Goal: Task Accomplishment & Management: Manage account settings

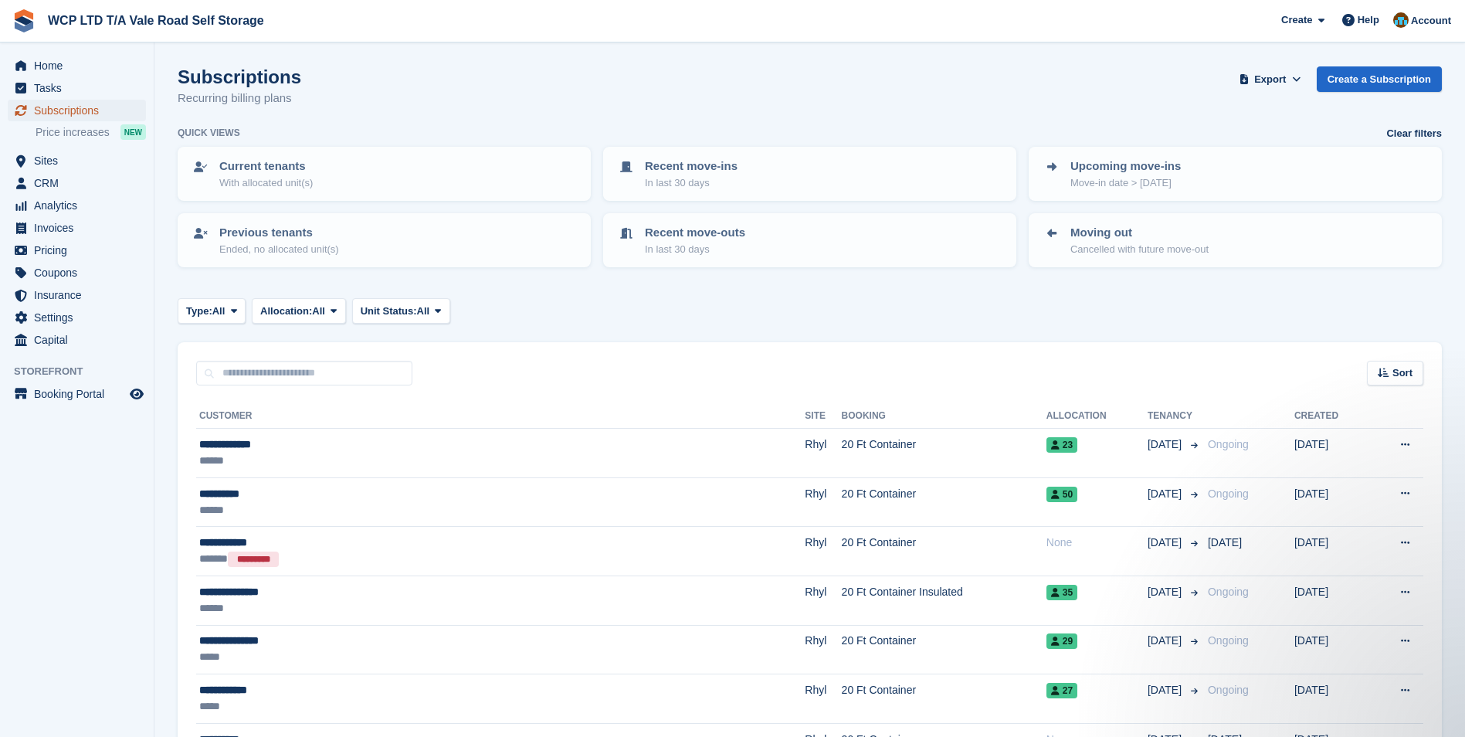
click at [49, 111] on span "Subscriptions" at bounding box center [80, 111] width 93 height 22
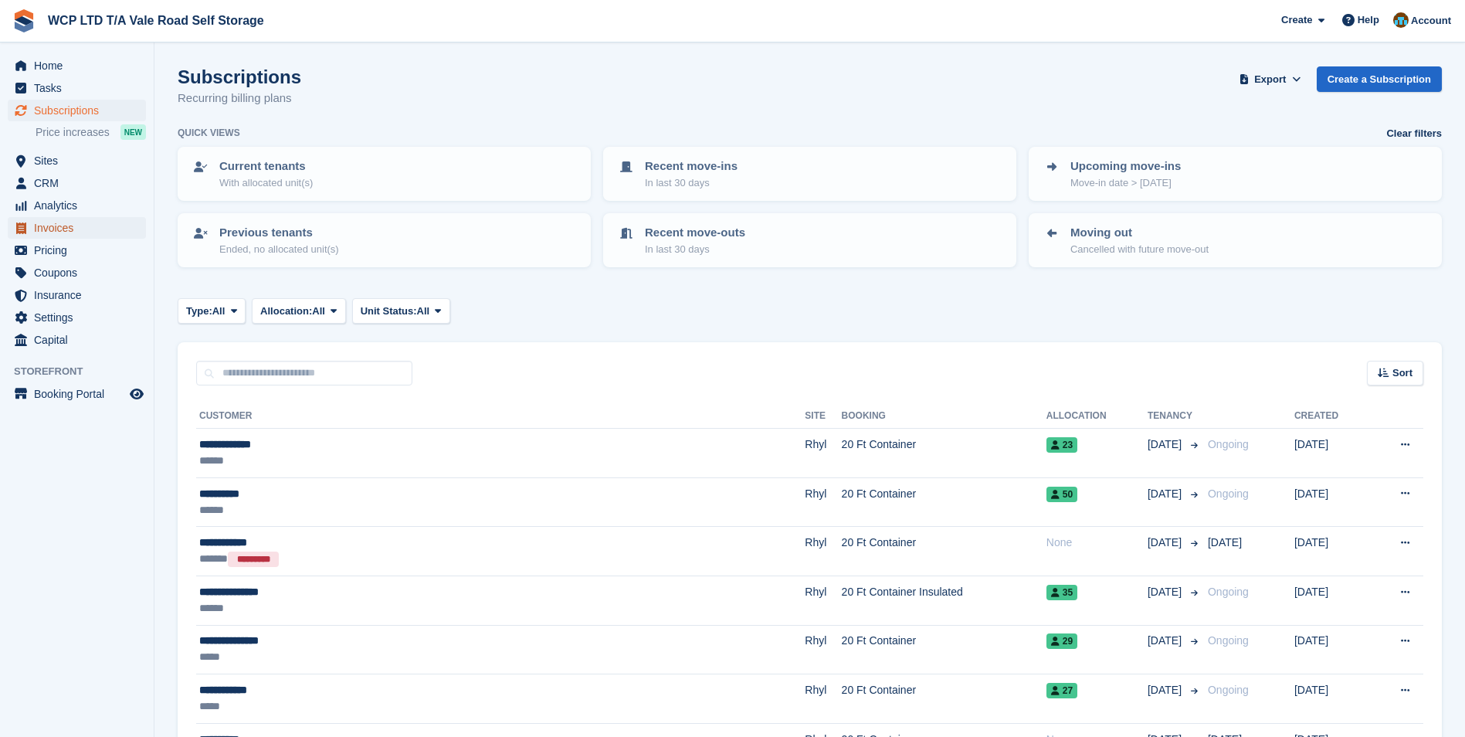
click at [42, 226] on span "Invoices" at bounding box center [80, 228] width 93 height 22
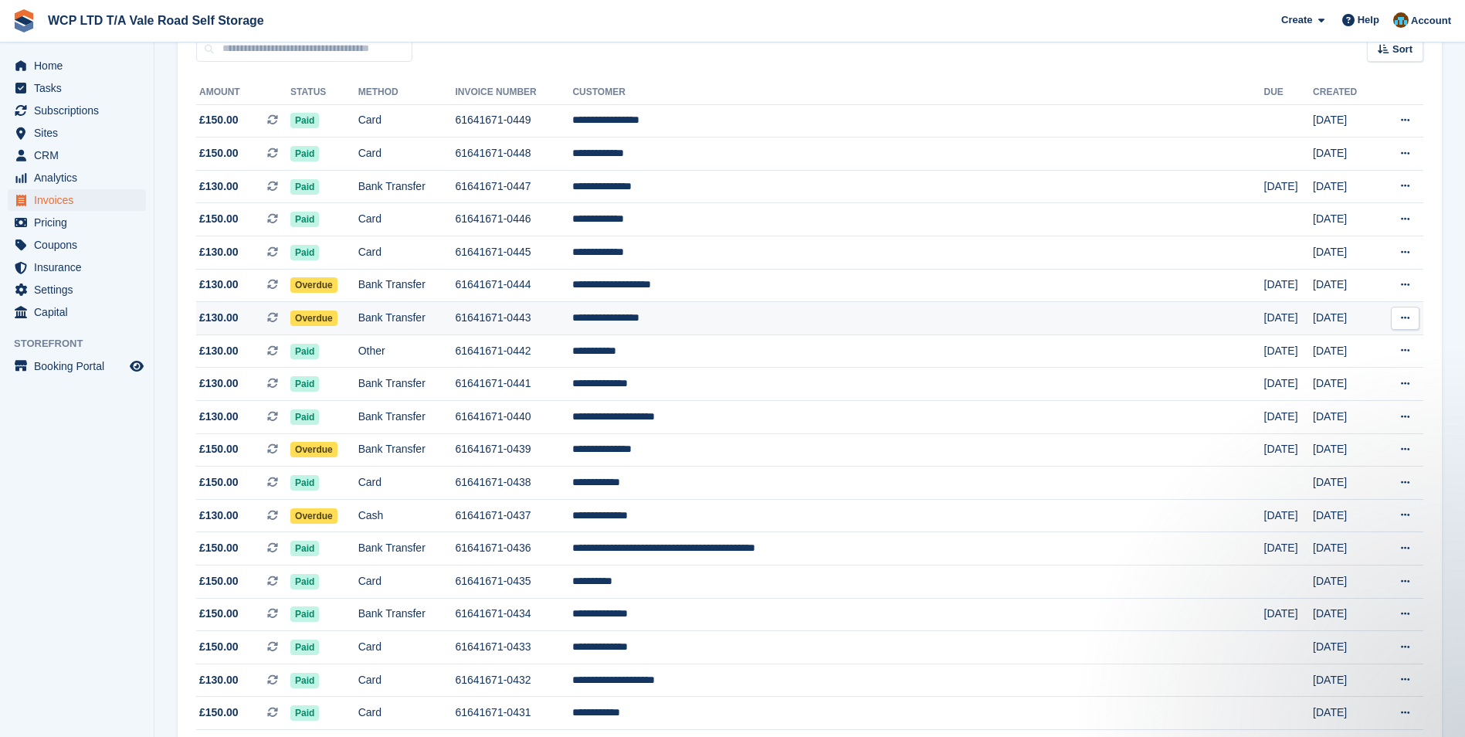
click at [358, 323] on td "Overdue" at bounding box center [324, 318] width 68 height 33
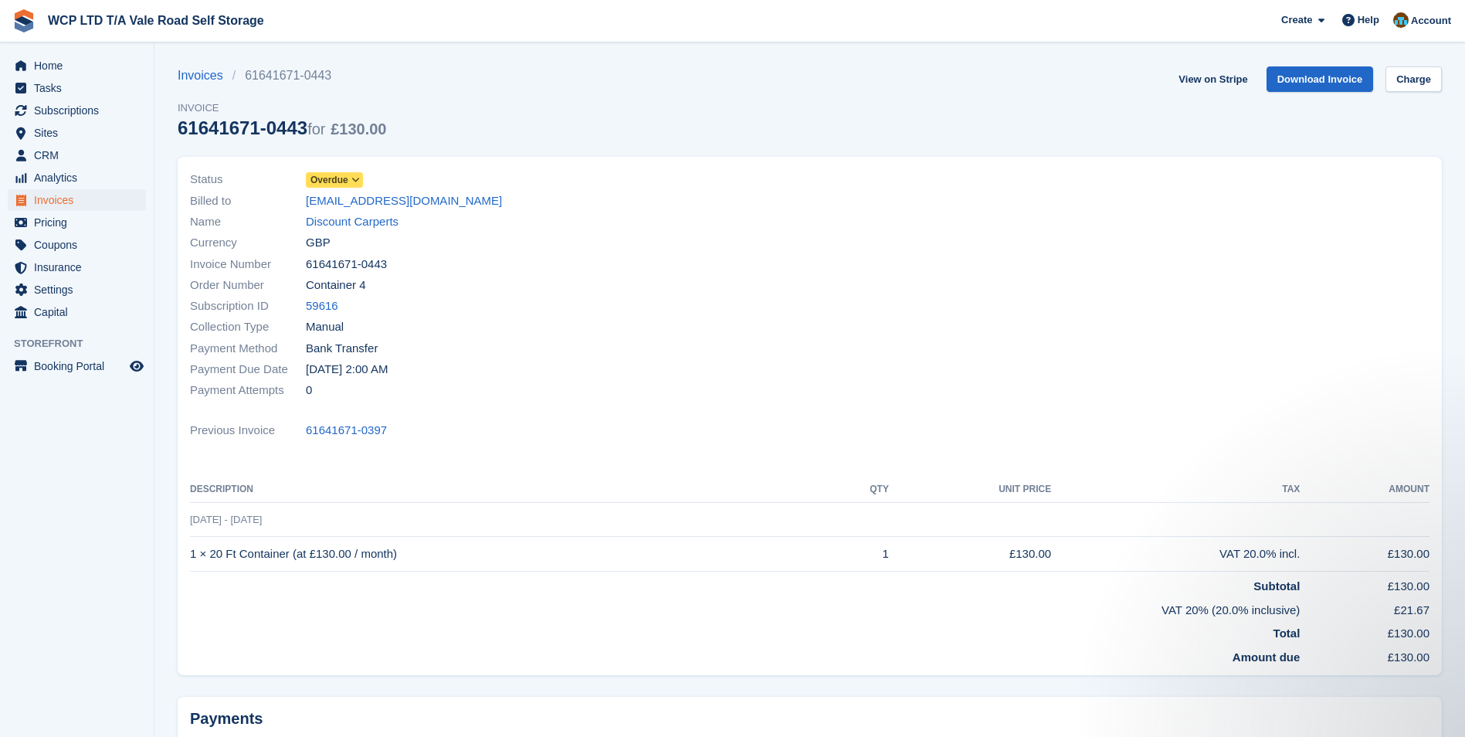
click at [355, 180] on icon at bounding box center [355, 179] width 8 height 9
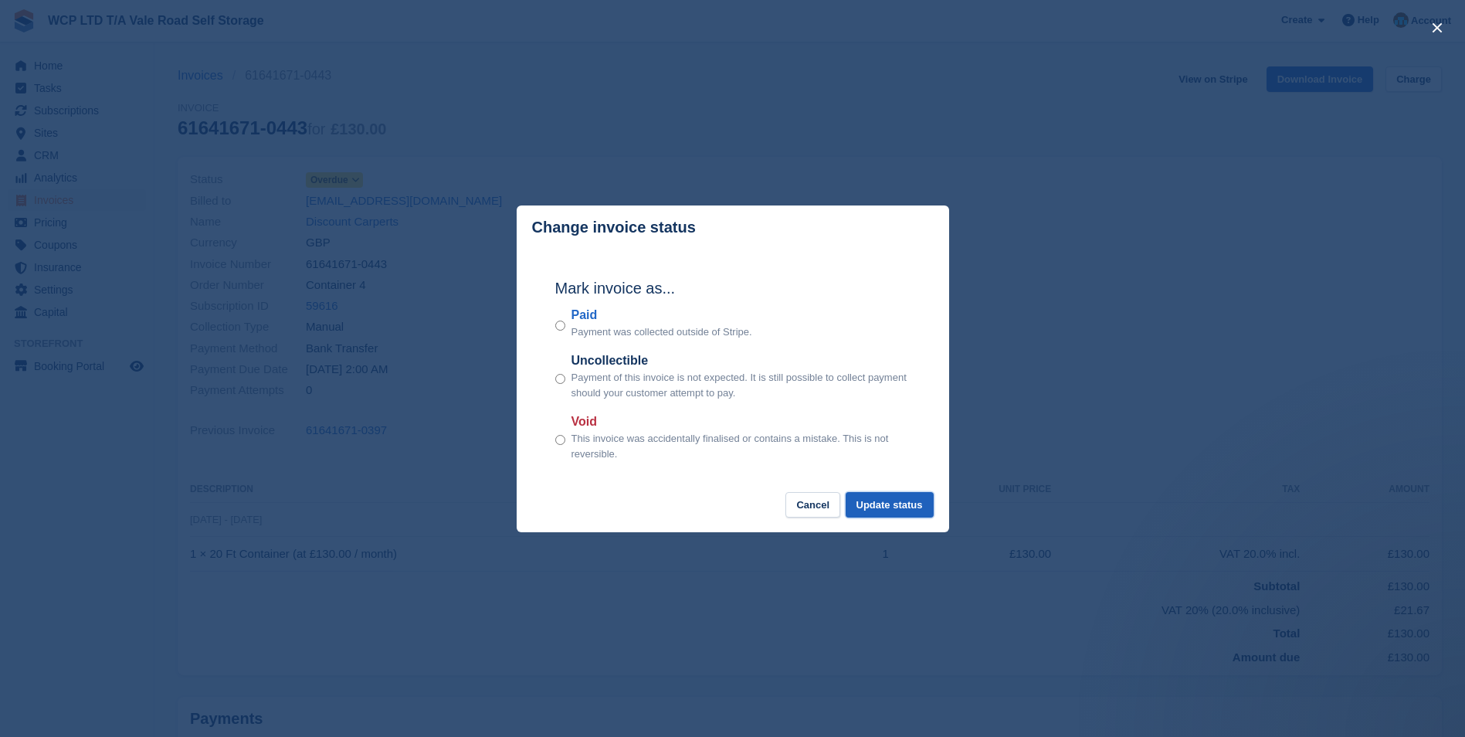
click at [884, 508] on button "Update status" at bounding box center [890, 504] width 88 height 25
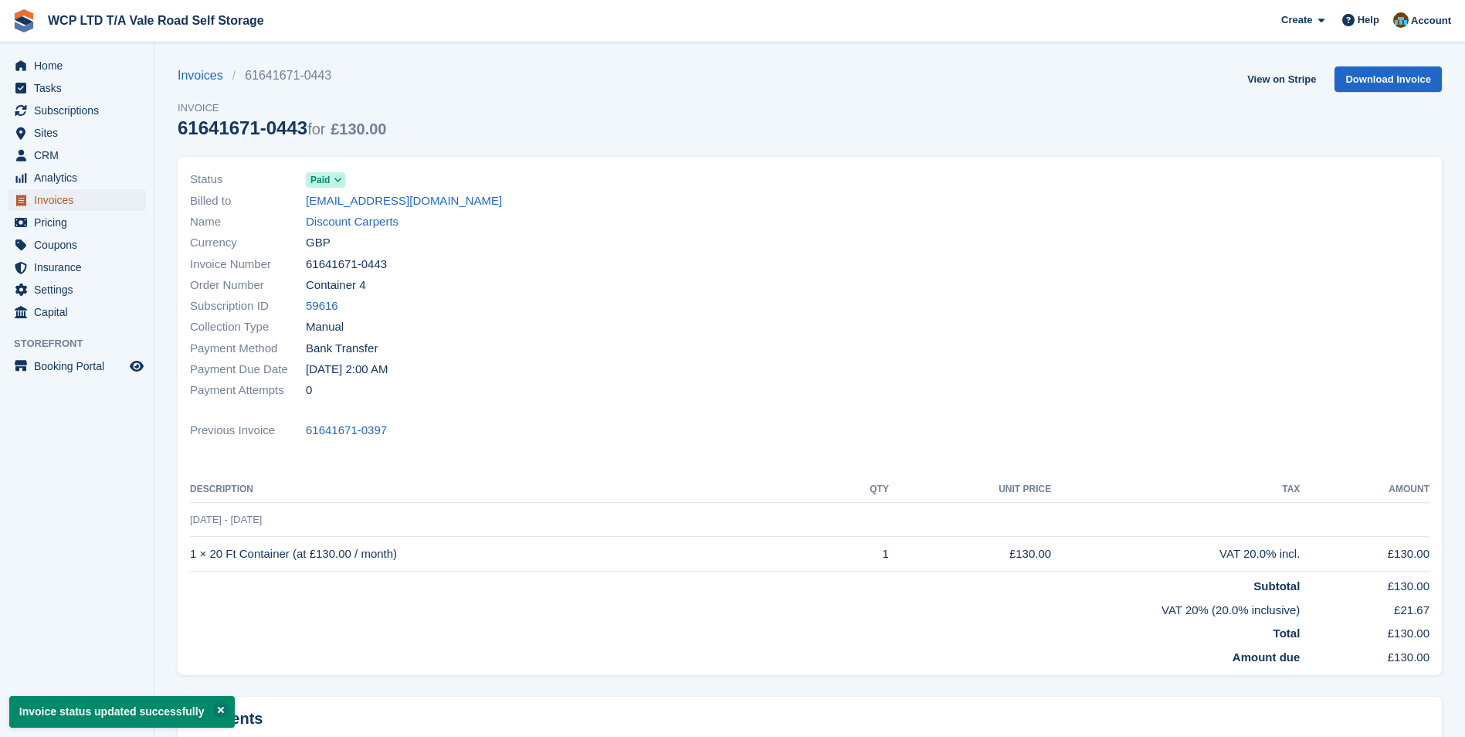
click at [111, 196] on span "Invoices" at bounding box center [80, 200] width 93 height 22
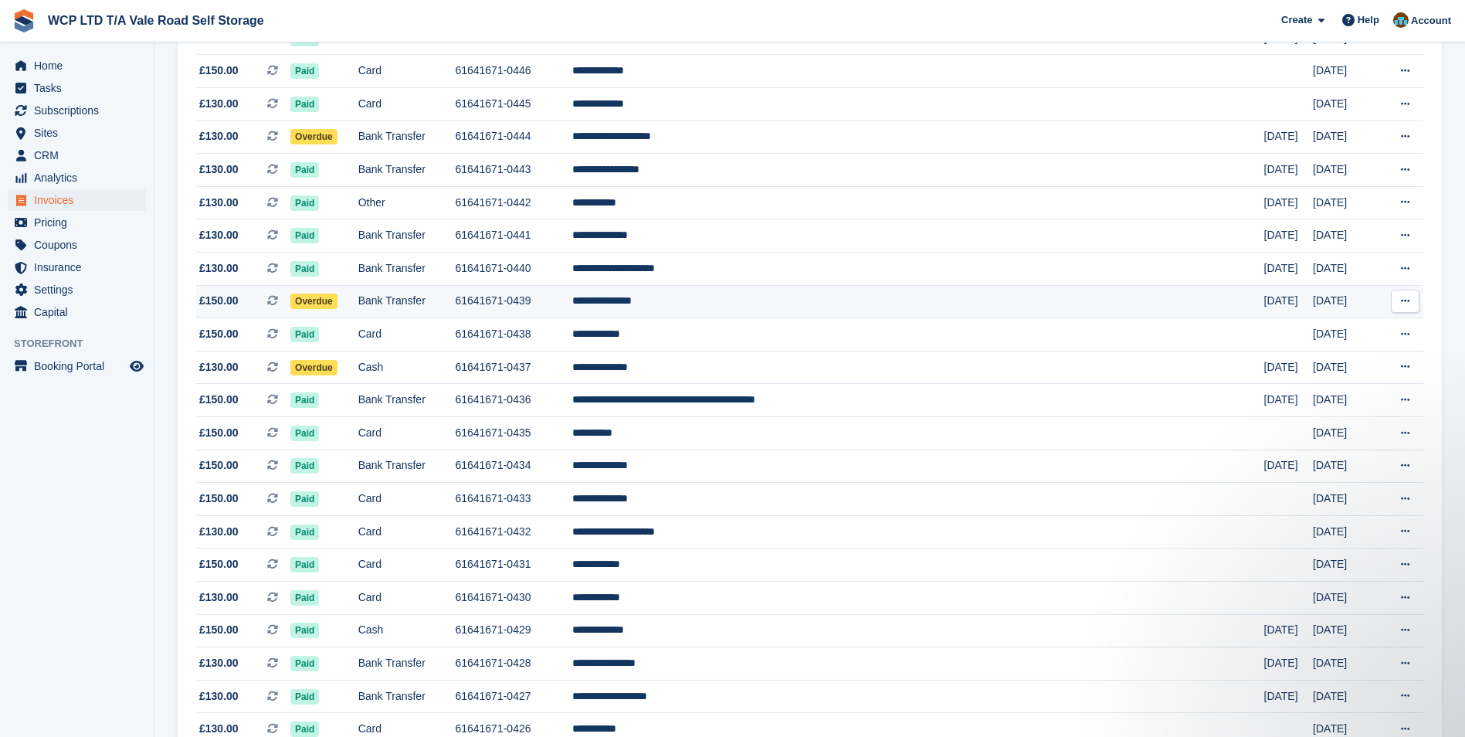
scroll to position [309, 0]
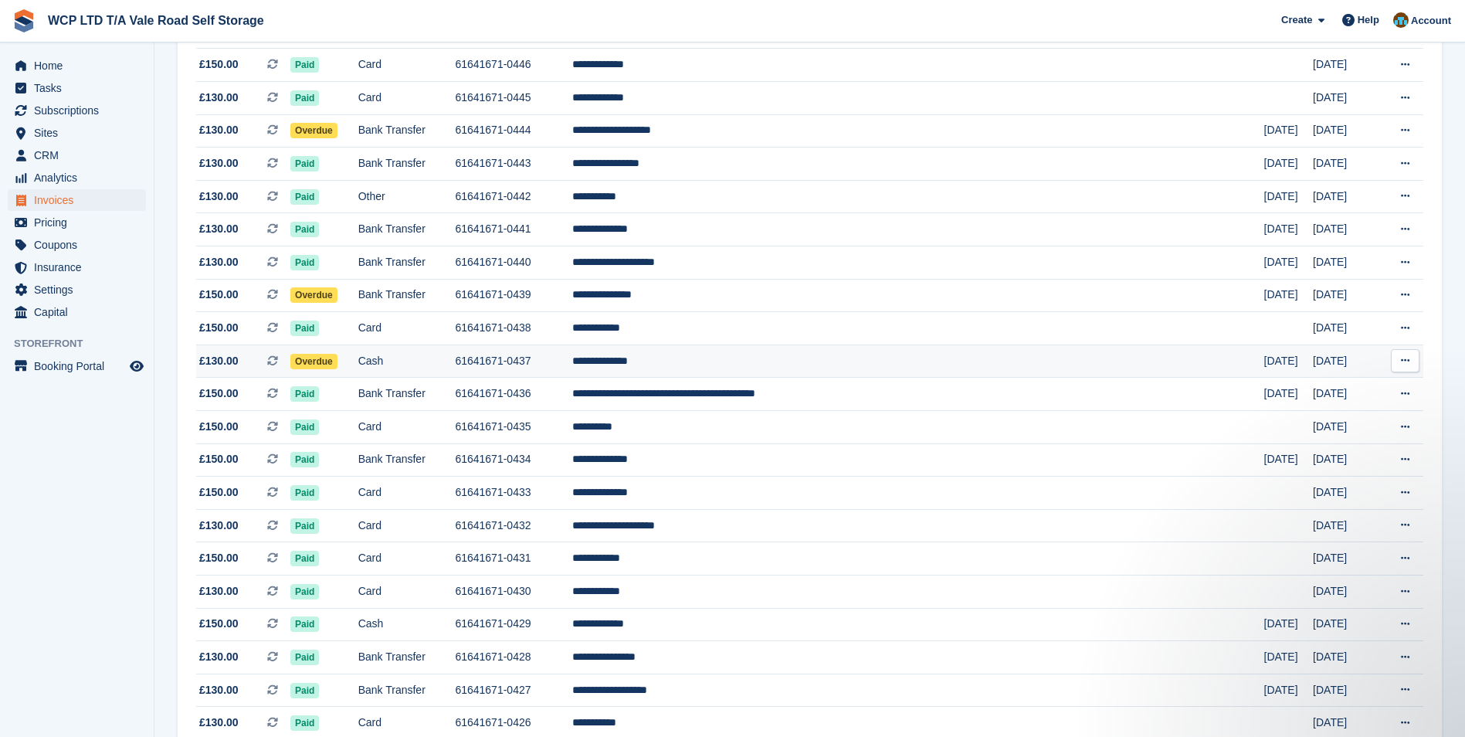
click at [358, 359] on td "Overdue" at bounding box center [324, 361] width 68 height 33
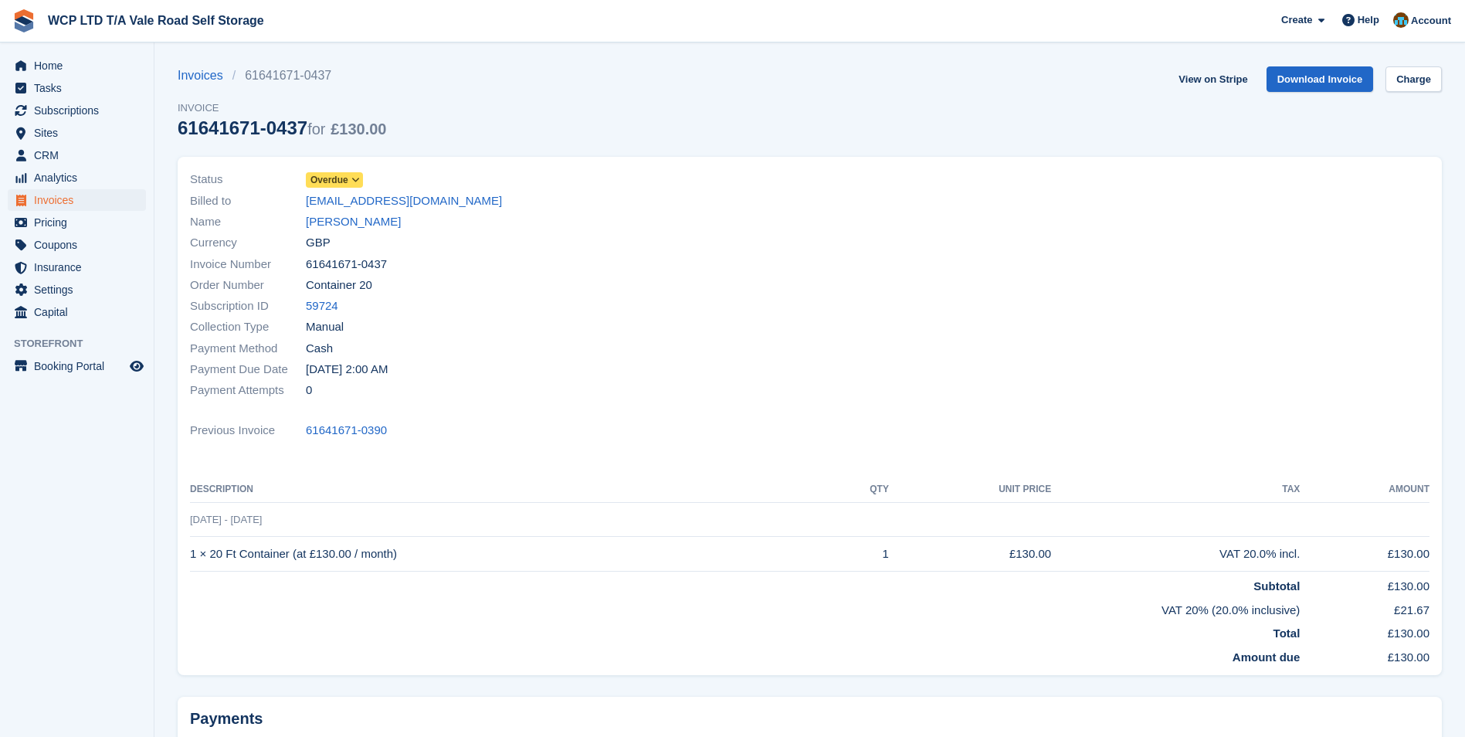
click at [350, 181] on span at bounding box center [356, 180] width 12 height 12
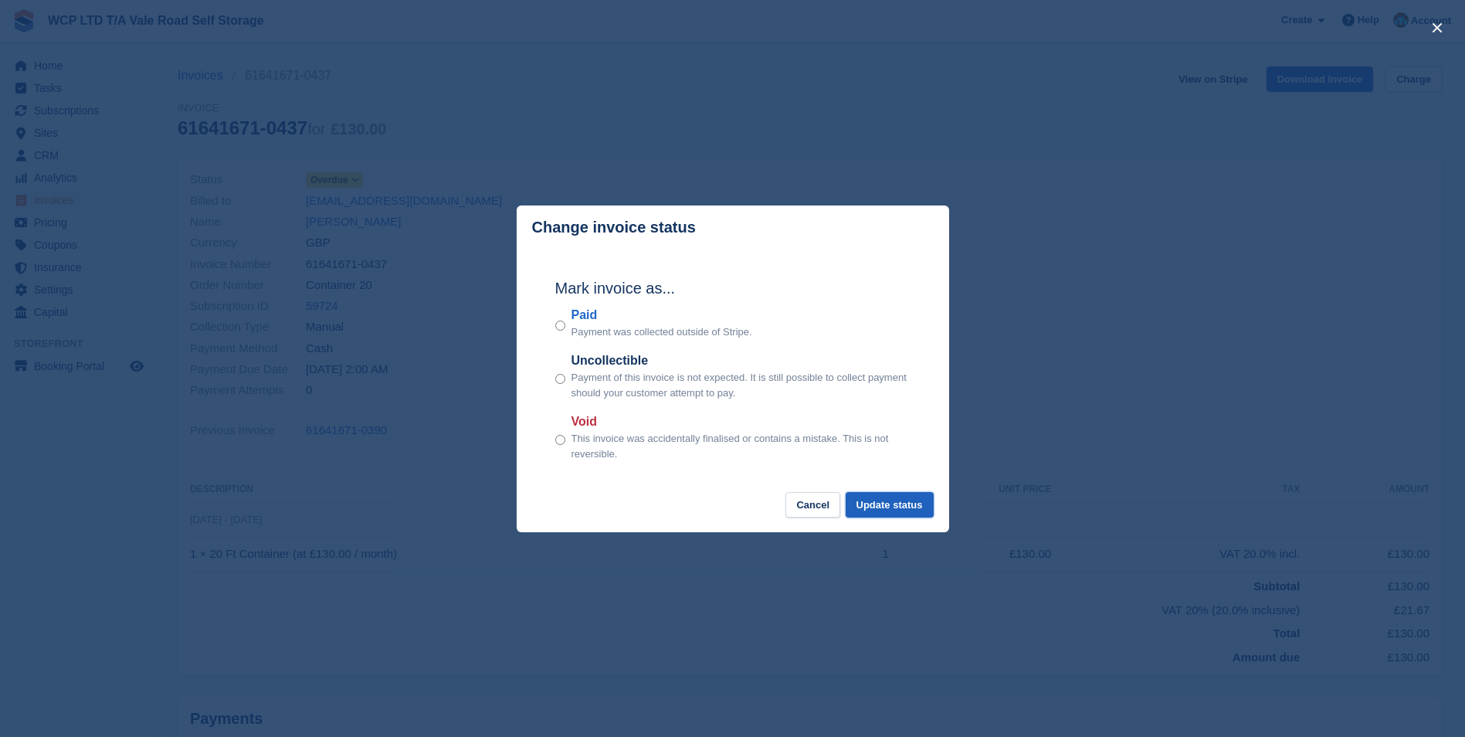
click at [917, 503] on button "Update status" at bounding box center [890, 504] width 88 height 25
